Goal: Check status: Check status

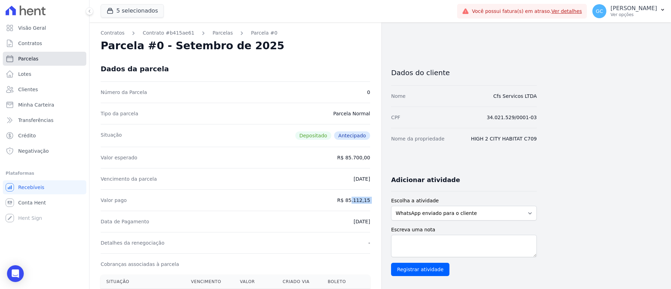
click at [34, 62] on span "Parcelas" at bounding box center [28, 58] width 20 height 7
select select
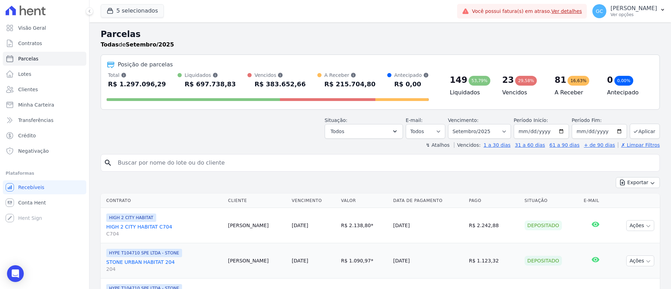
click at [204, 165] on input "search" at bounding box center [385, 163] width 543 height 14
paste input "[PERSON_NAME]"
type input "[PERSON_NAME]"
select select
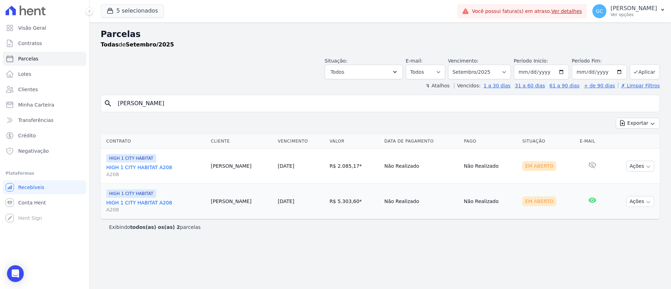
click at [123, 203] on link "HIGH 1 CITY HABITAT A208 A208" at bounding box center [155, 206] width 99 height 14
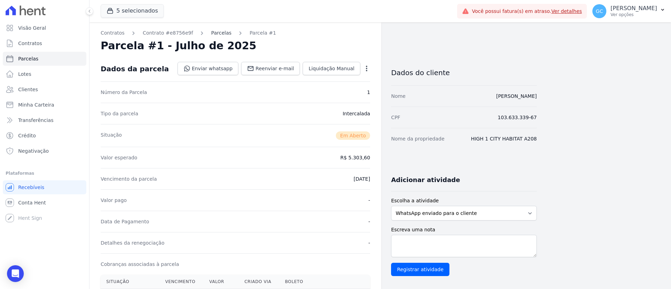
click at [216, 29] on link "Parcelas" at bounding box center [221, 32] width 20 height 7
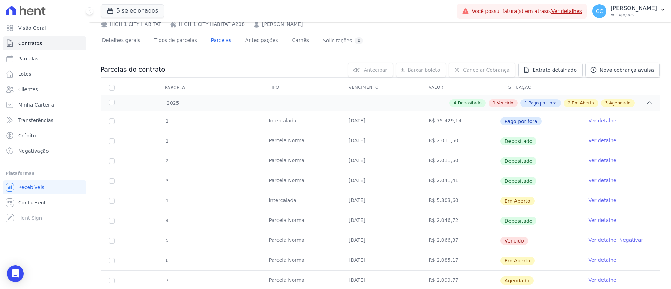
scroll to position [52, 0]
